Goal: Navigation & Orientation: Find specific page/section

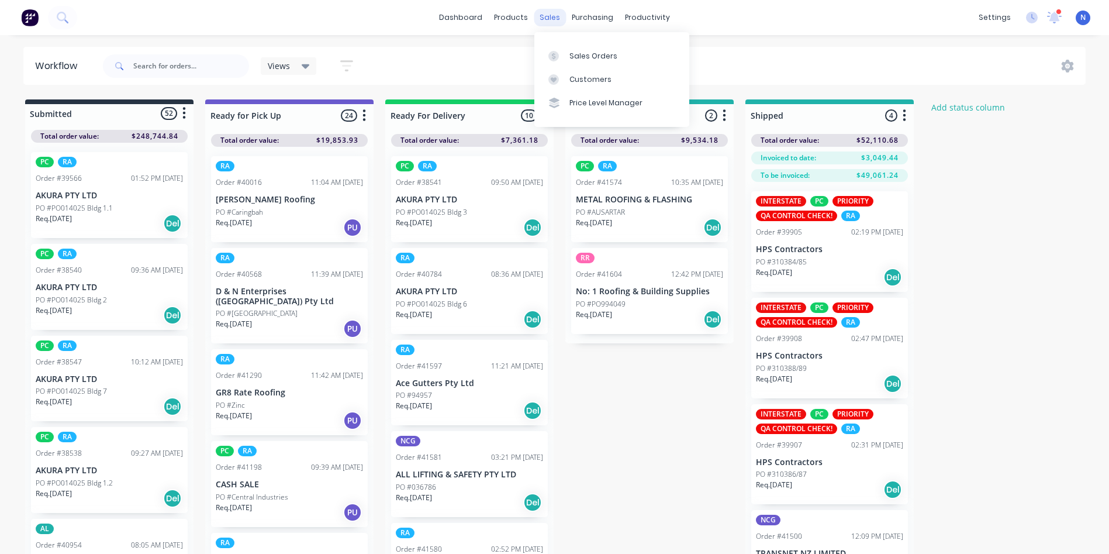
click at [551, 23] on div "sales" at bounding box center [550, 18] width 32 height 18
click at [605, 61] on link "Sales Orders" at bounding box center [611, 55] width 155 height 23
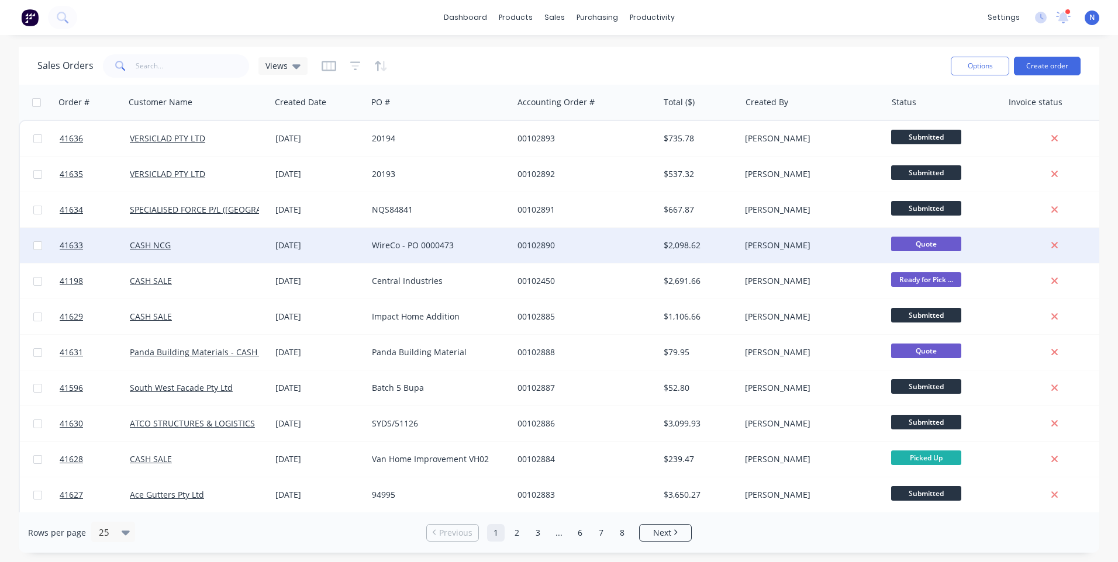
click at [402, 253] on div "WireCo - PO 0000473" at bounding box center [440, 245] width 146 height 35
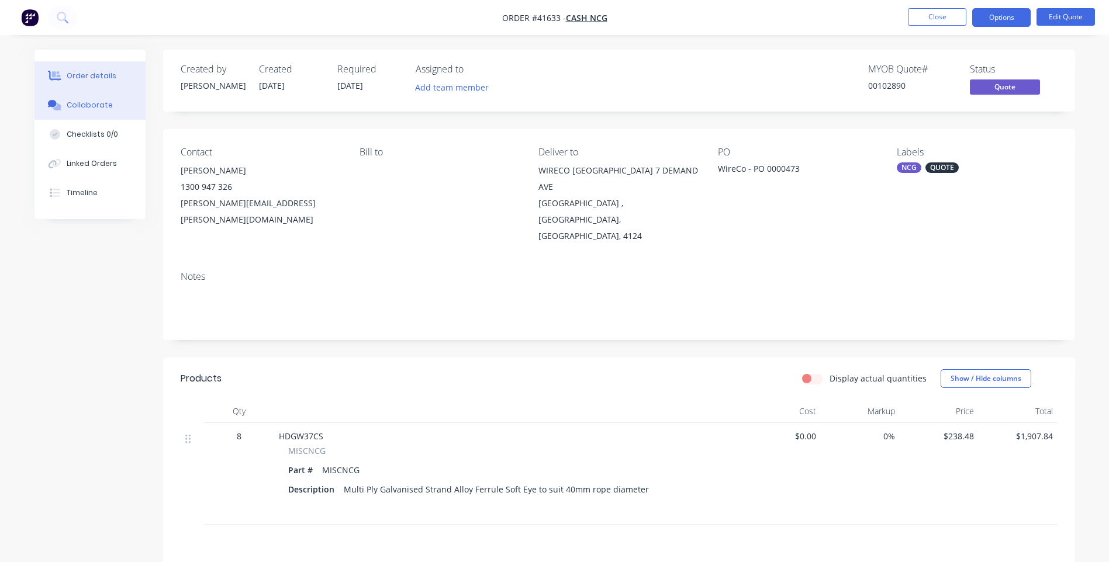
click at [96, 108] on div "Collaborate" at bounding box center [90, 105] width 46 height 11
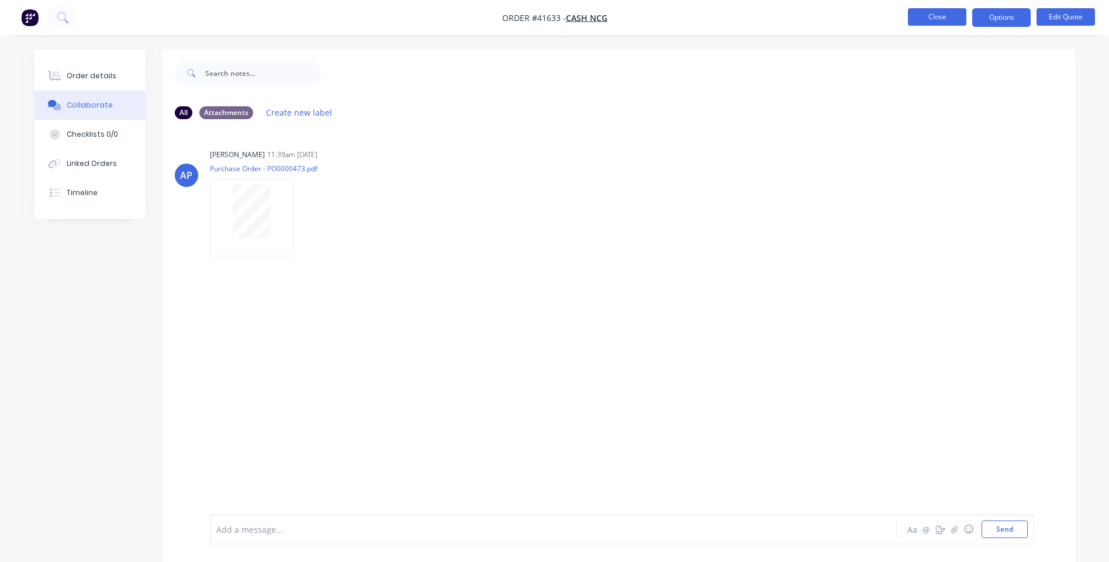
click at [923, 16] on button "Close" at bounding box center [937, 17] width 58 height 18
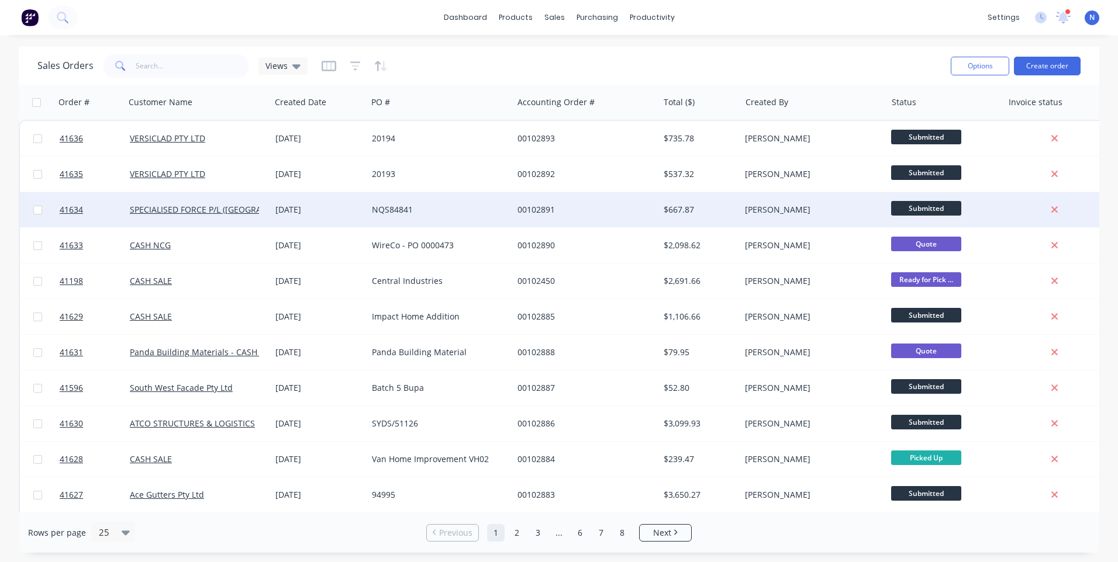
click at [426, 215] on div "NQS84841" at bounding box center [437, 210] width 130 height 12
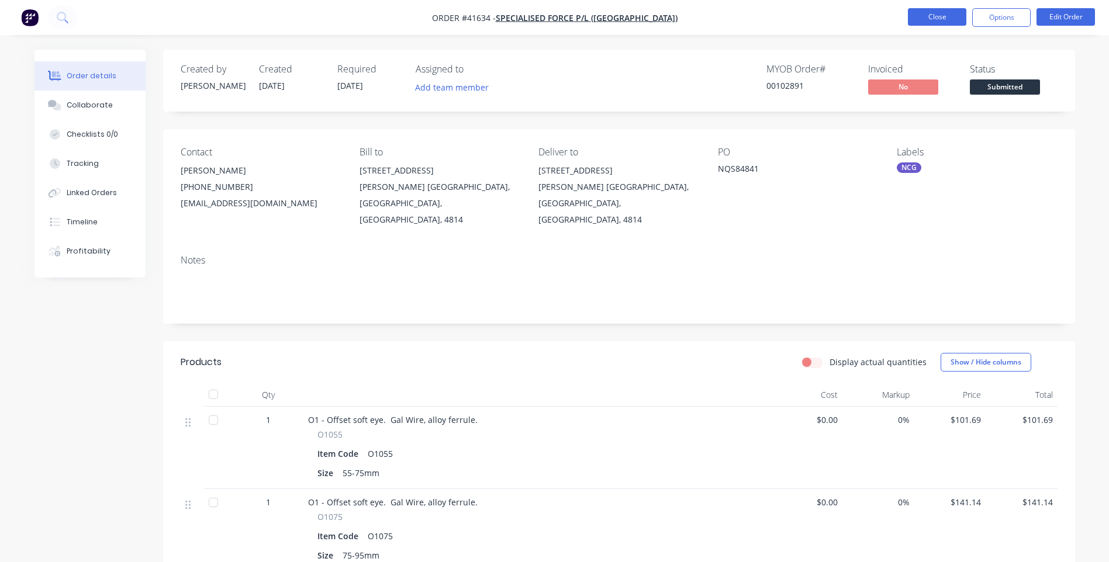
click at [952, 23] on button "Close" at bounding box center [937, 17] width 58 height 18
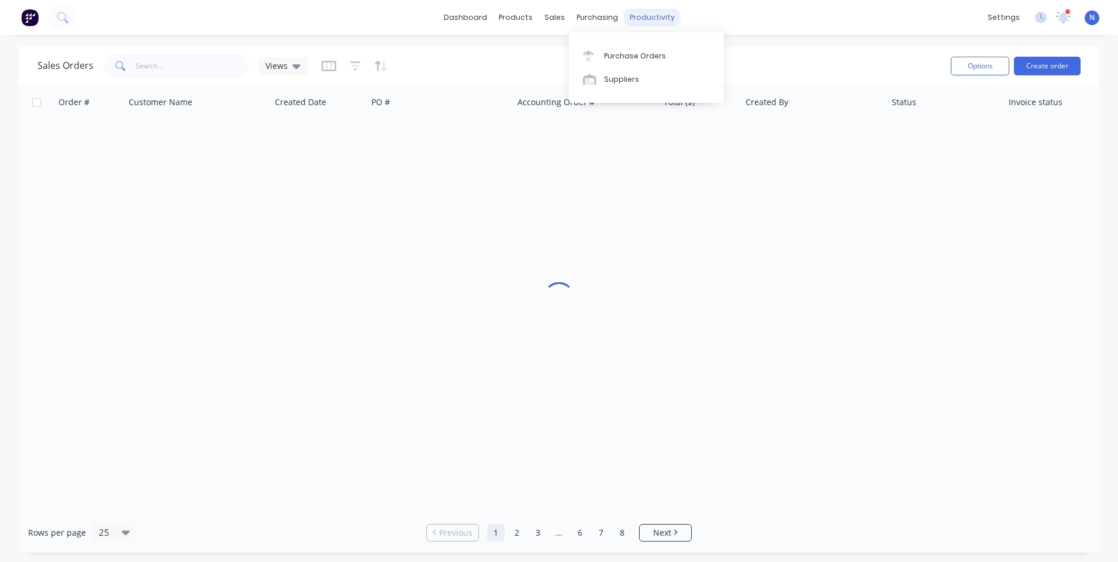
click at [641, 15] on div "productivity" at bounding box center [652, 18] width 57 height 18
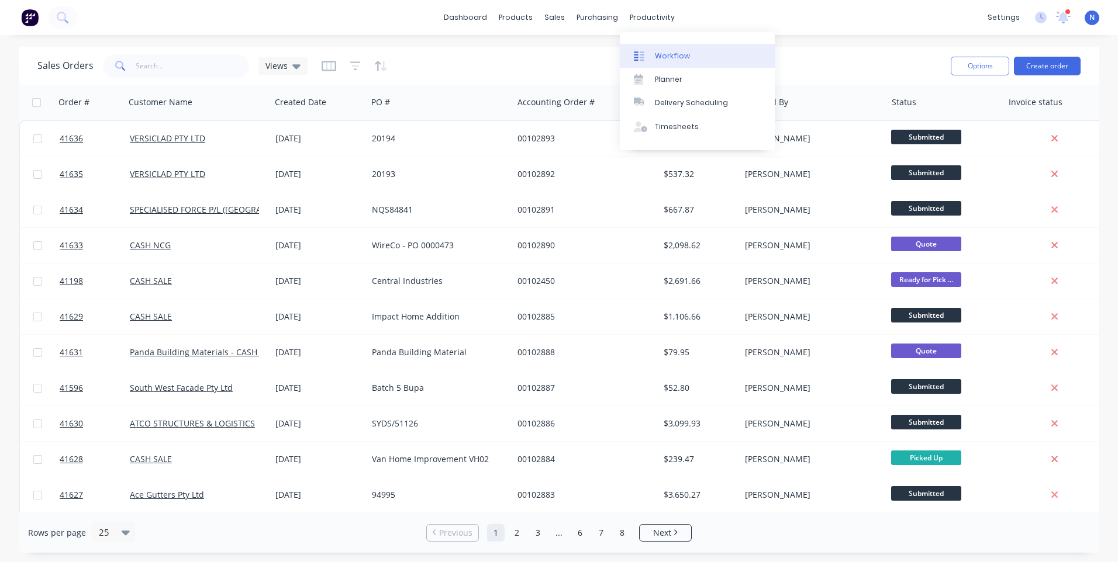
click at [653, 56] on link "Workflow" at bounding box center [697, 55] width 155 height 23
